Goal: Task Accomplishment & Management: Manage account settings

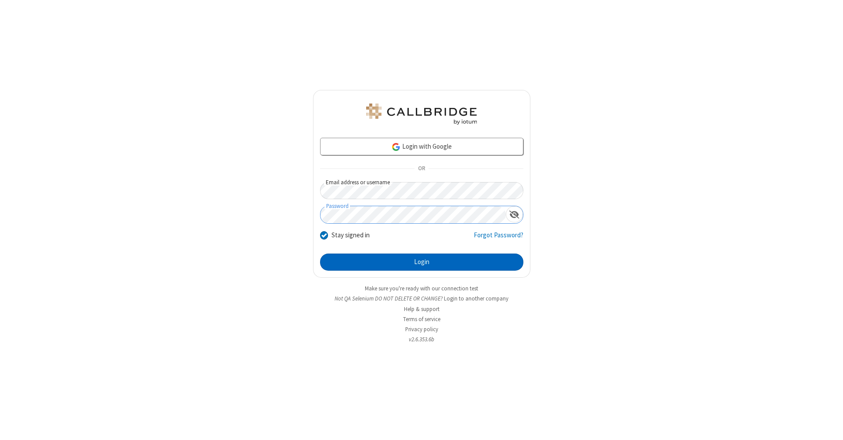
click at [421, 262] on button "Login" at bounding box center [421, 263] width 203 height 18
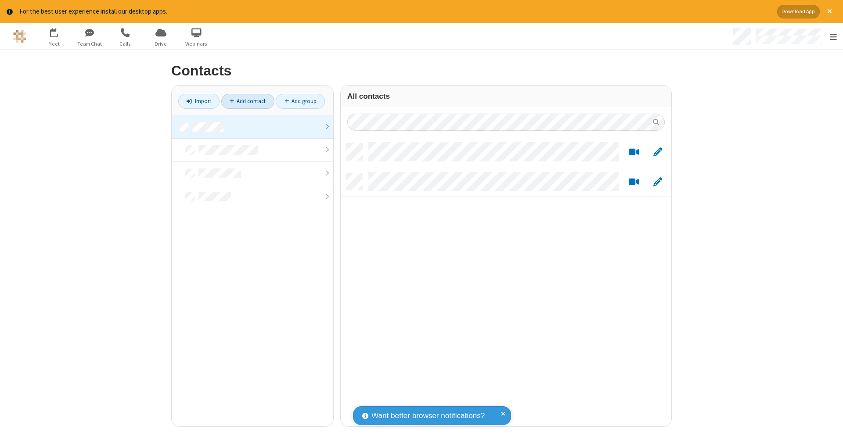
scroll to position [283, 324]
click at [244, 101] on link "Add contact" at bounding box center [247, 101] width 53 height 15
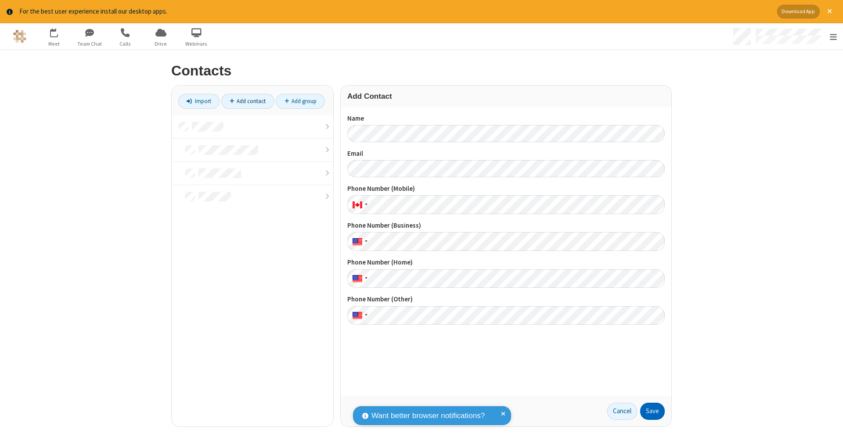
click at [649, 411] on button "Save" at bounding box center [652, 412] width 25 height 18
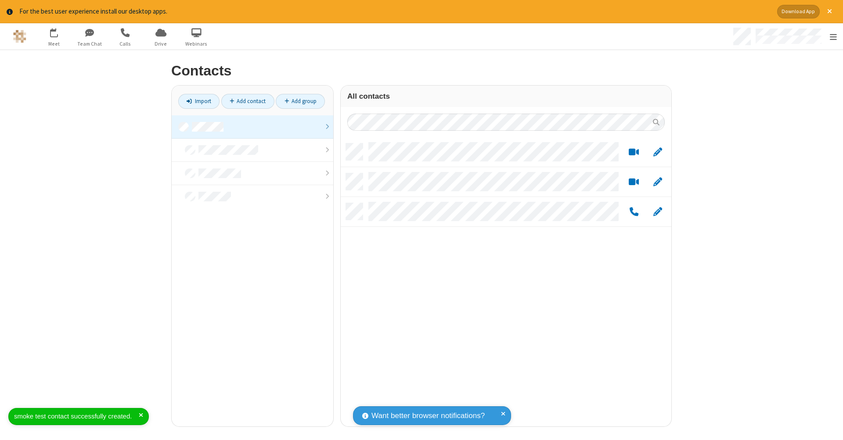
scroll to position [283, 324]
